Goal: Find specific page/section: Find specific page/section

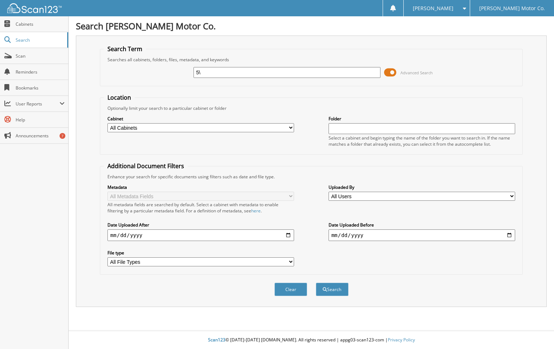
type input "5"
type input "48522"
click at [316, 283] on button "Search" at bounding box center [332, 289] width 33 height 13
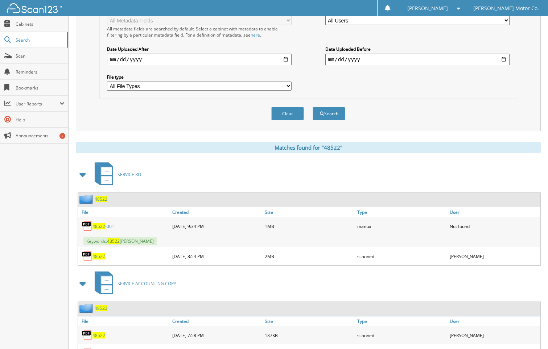
scroll to position [212, 0]
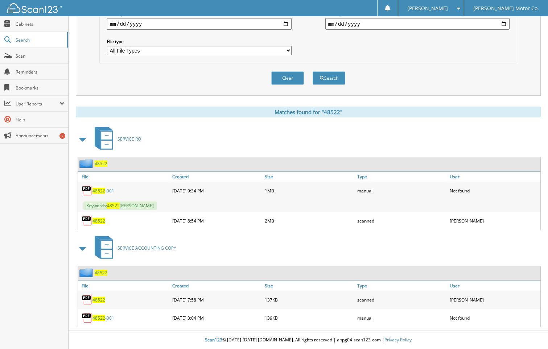
click at [96, 221] on span "48522" at bounding box center [98, 221] width 13 height 6
